Goal: Task Accomplishment & Management: Manage account settings

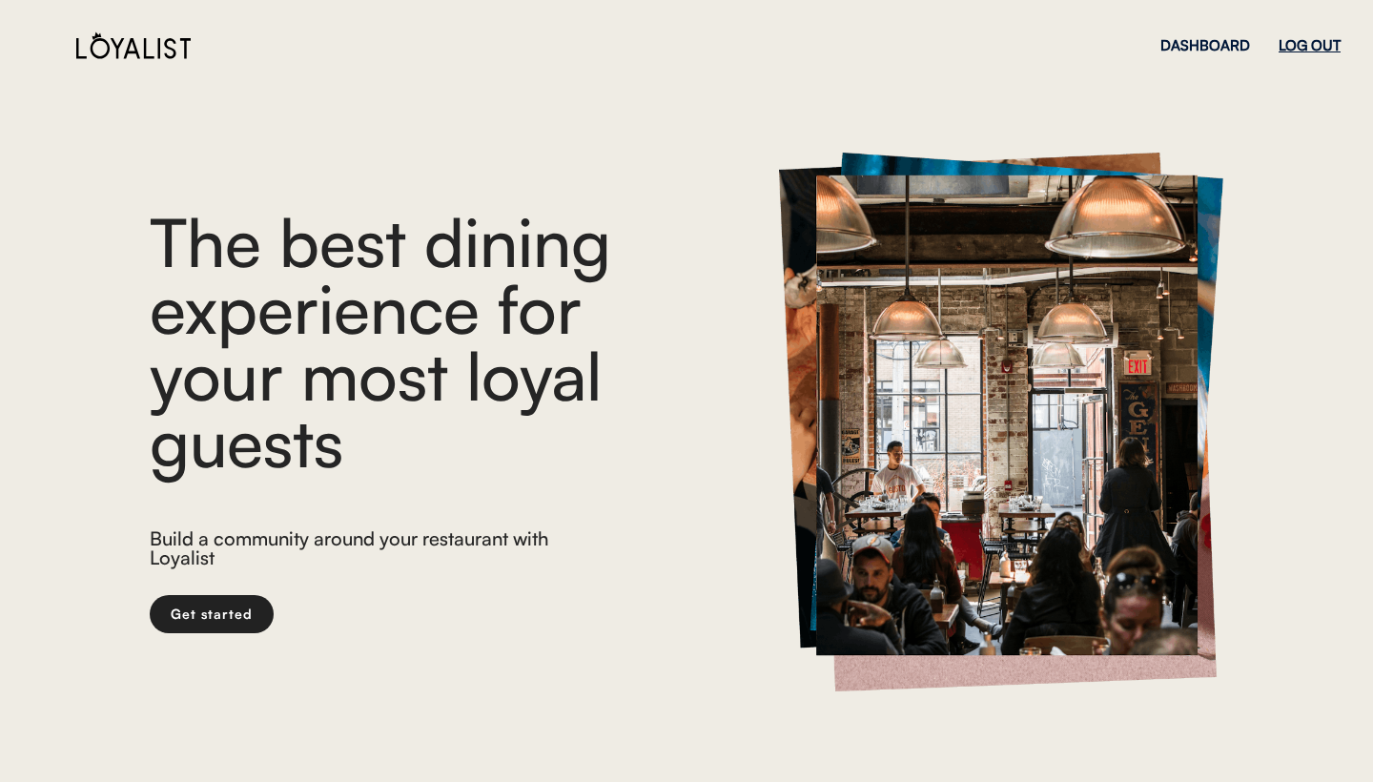
click at [1308, 46] on div "LOG OUT" at bounding box center [1310, 45] width 62 height 14
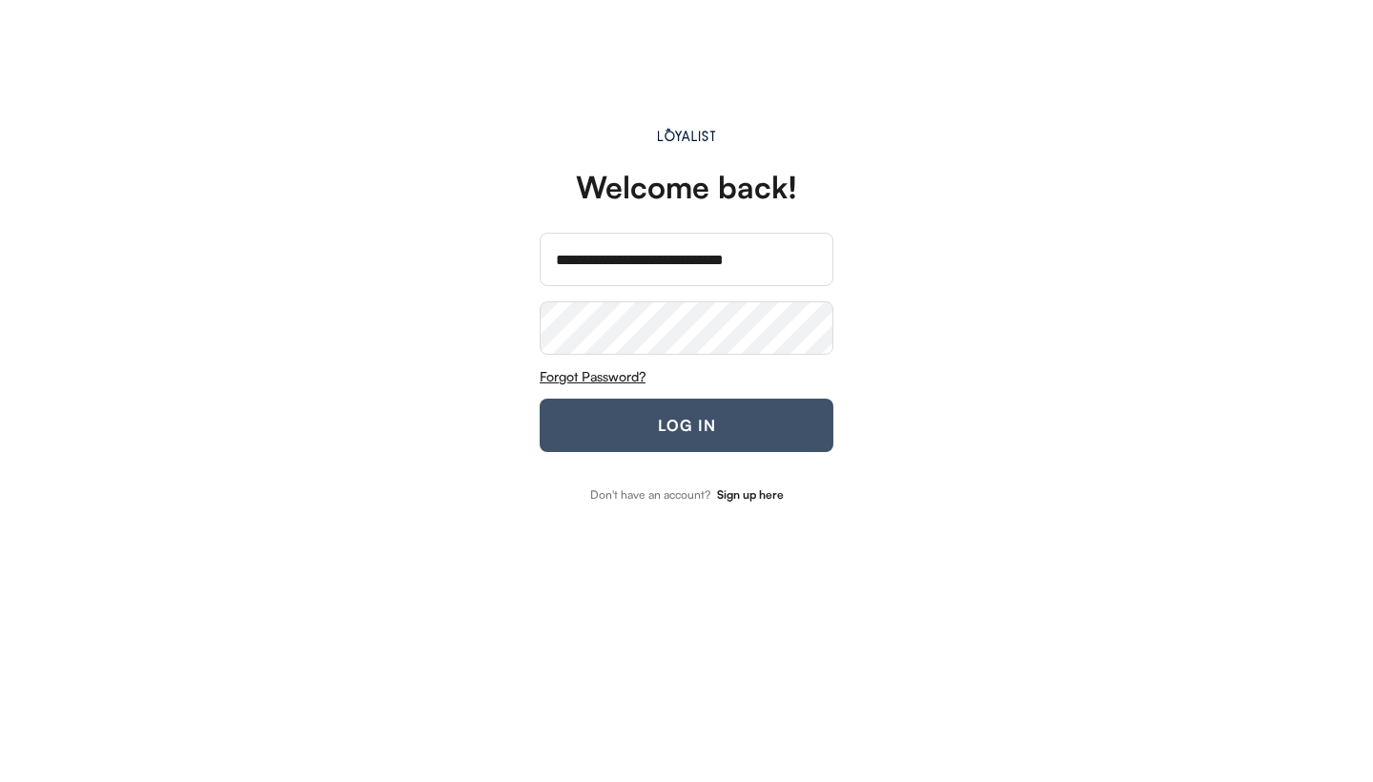
click at [681, 423] on button "LOG IN" at bounding box center [687, 425] width 294 height 53
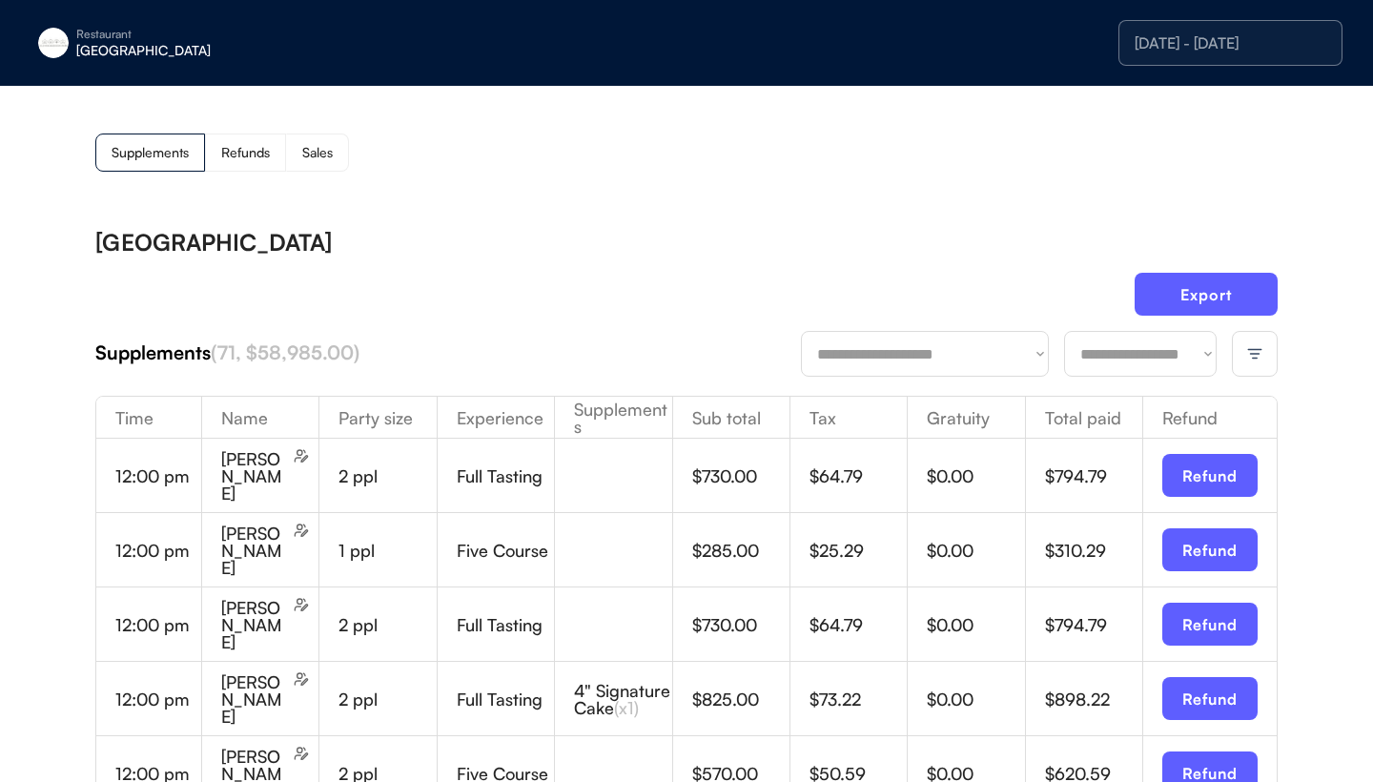
click at [1253, 359] on img at bounding box center [1254, 353] width 17 height 17
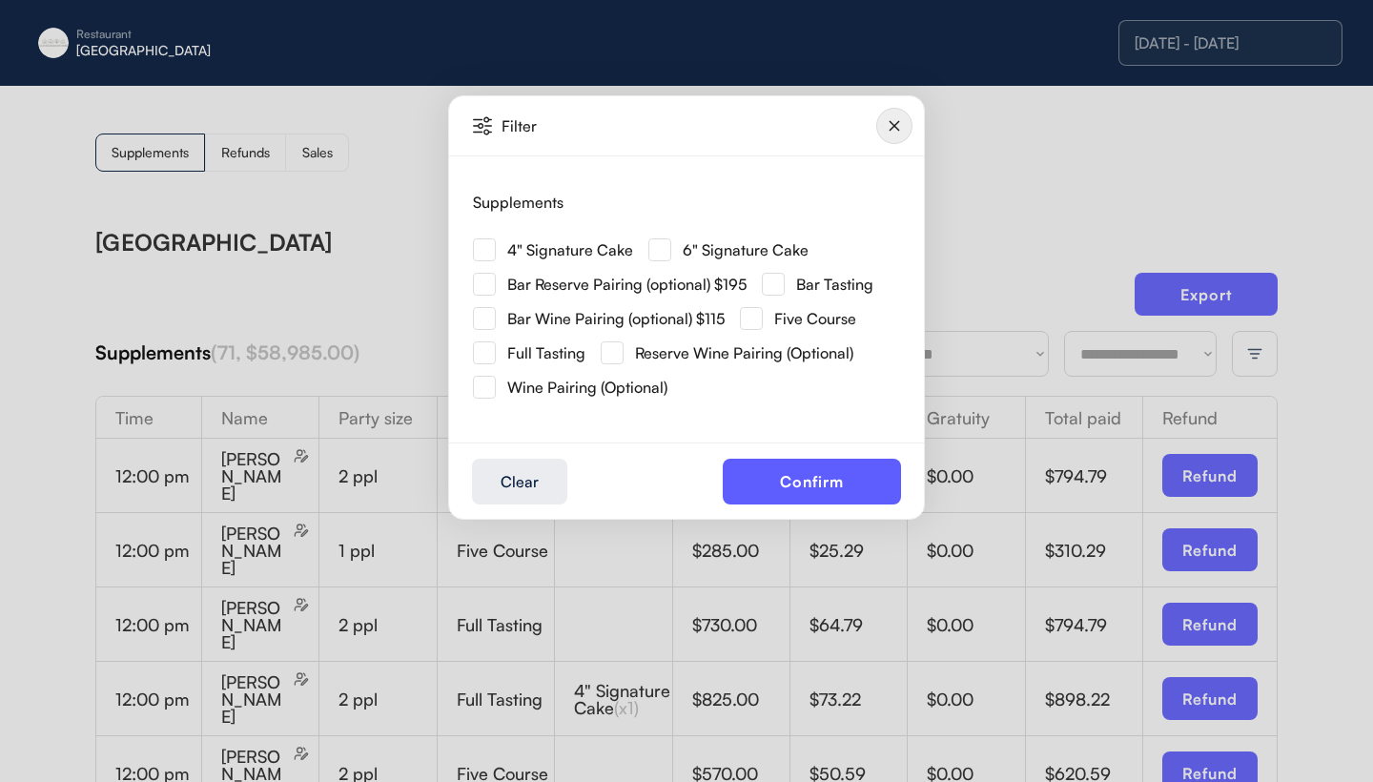
click at [663, 251] on img at bounding box center [659, 249] width 23 height 23
click at [807, 470] on button "Confirm" at bounding box center [812, 482] width 178 height 46
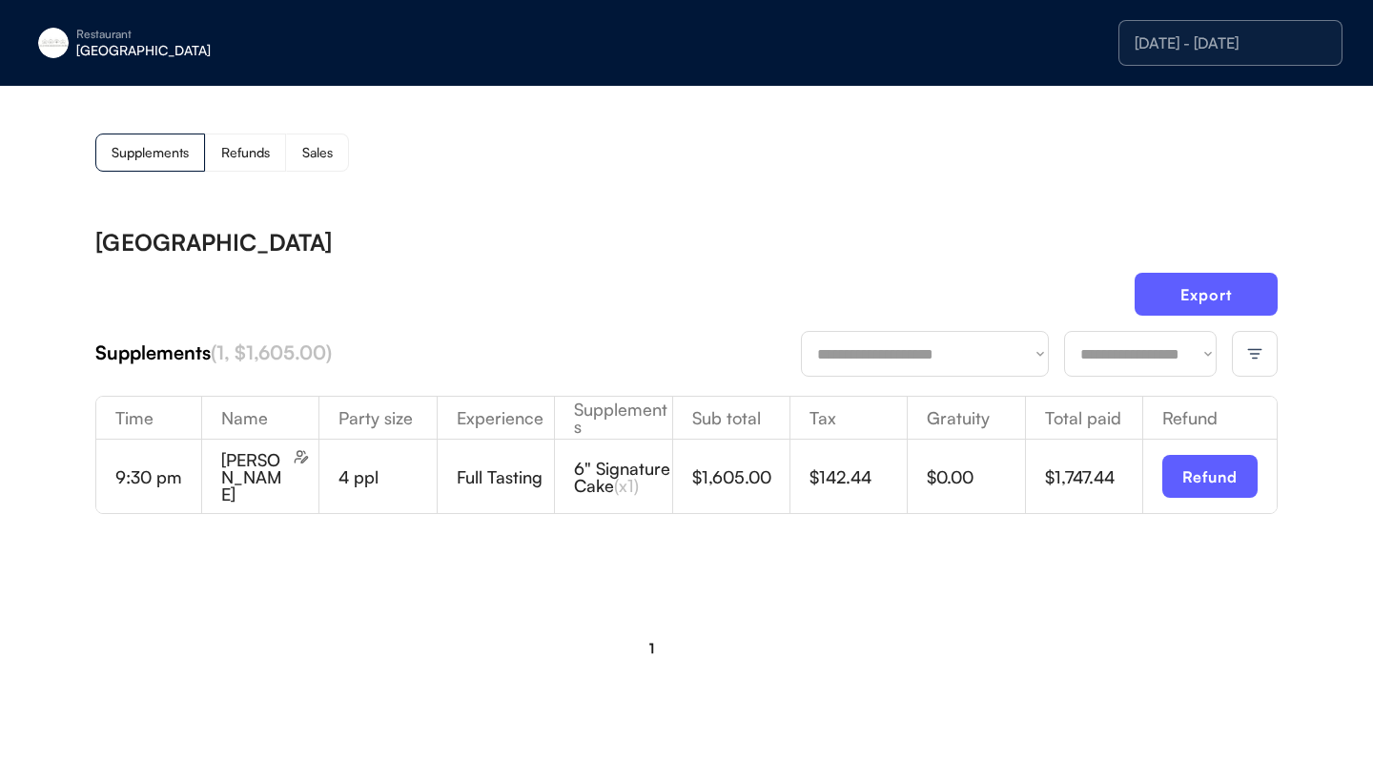
click at [1249, 359] on img at bounding box center [1254, 353] width 17 height 17
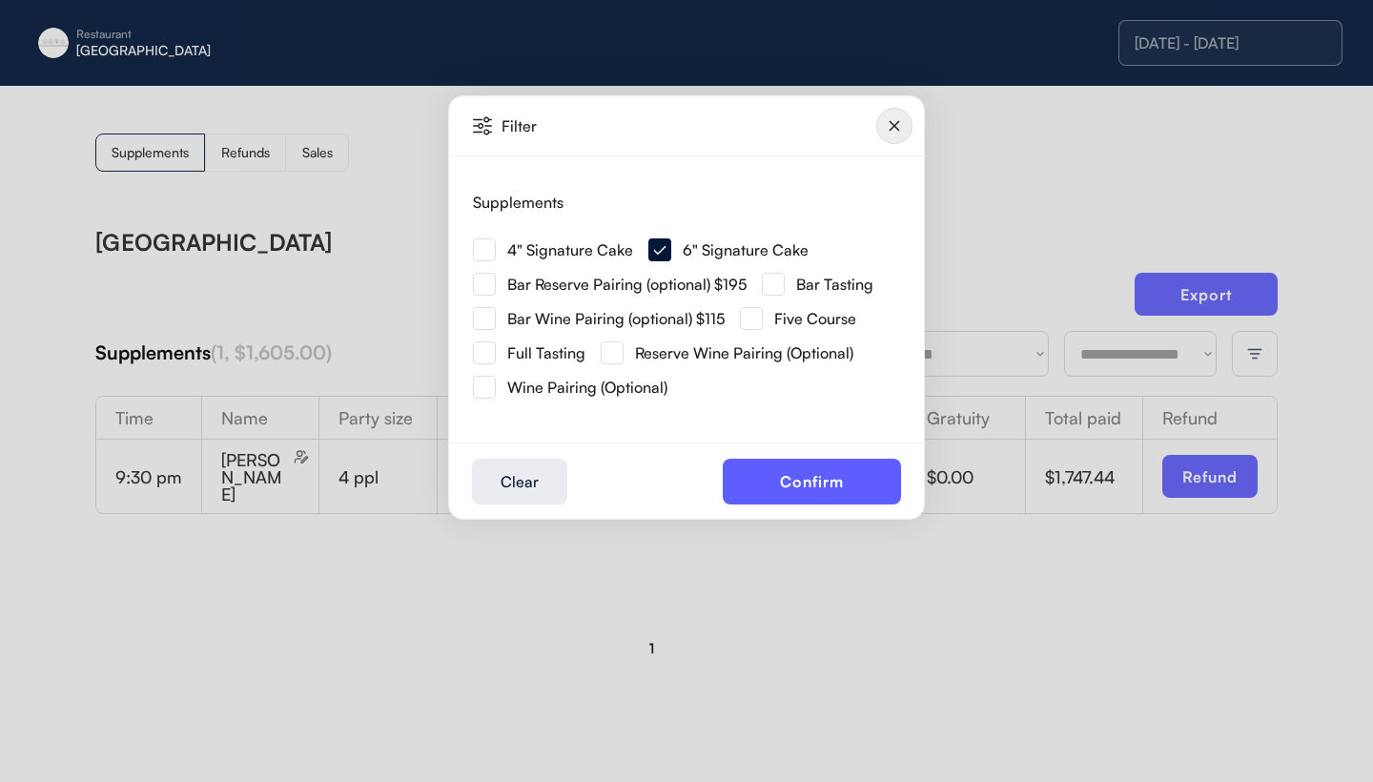
click at [485, 246] on img at bounding box center [484, 249] width 23 height 23
click at [769, 485] on button "Confirm" at bounding box center [812, 482] width 178 height 46
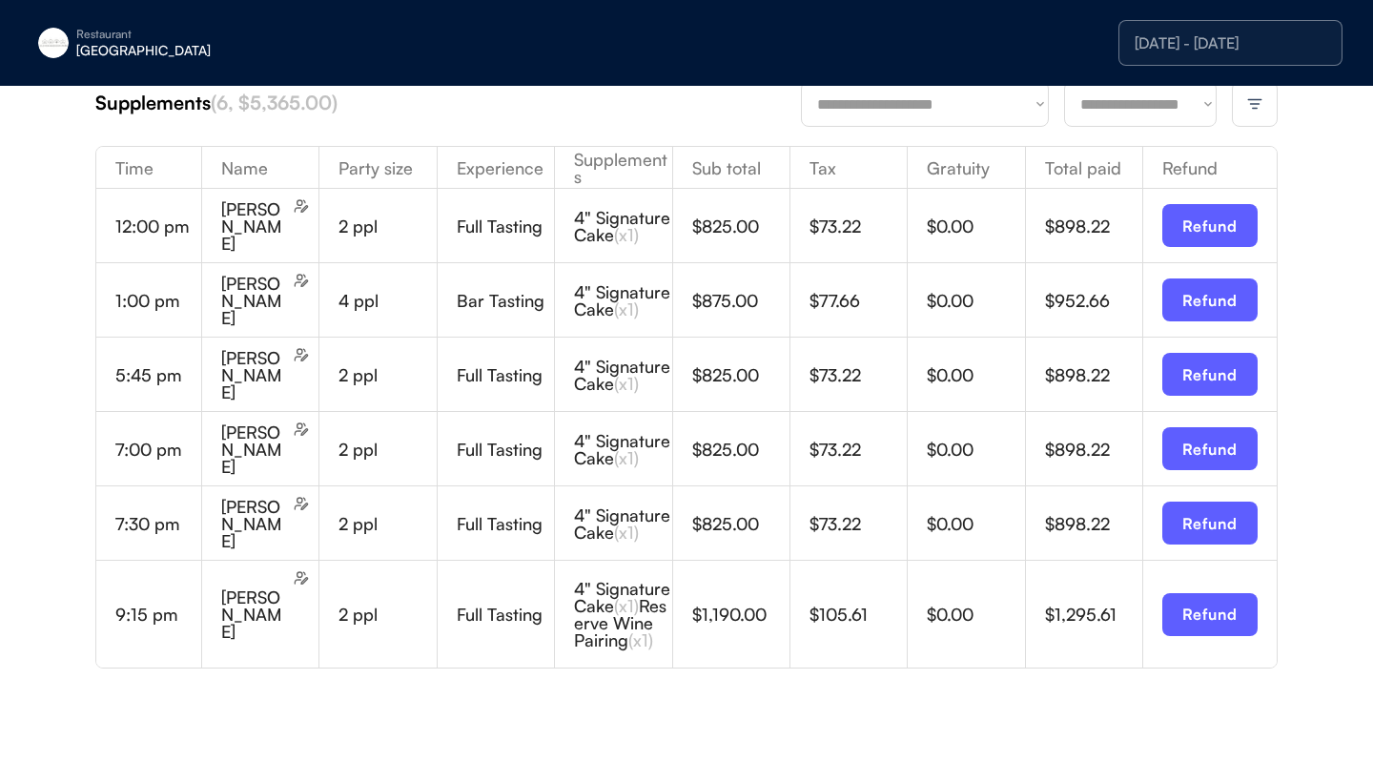
scroll to position [251, 0]
